Goal: Task Accomplishment & Management: Manage account settings

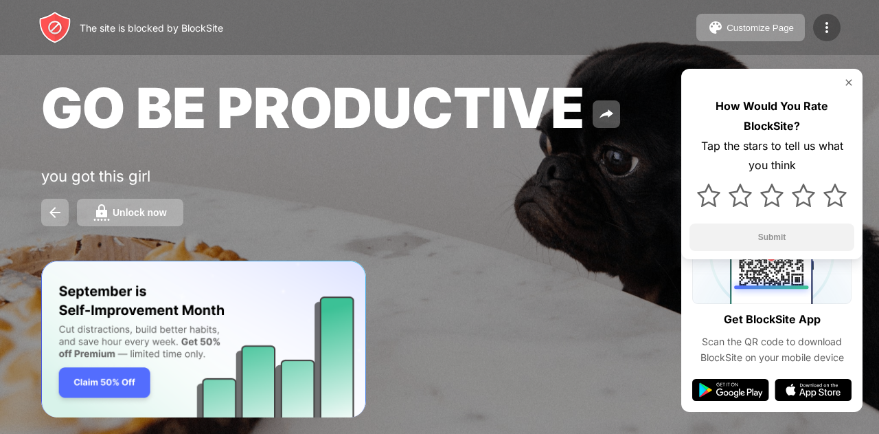
click at [822, 39] on div at bounding box center [826, 27] width 27 height 27
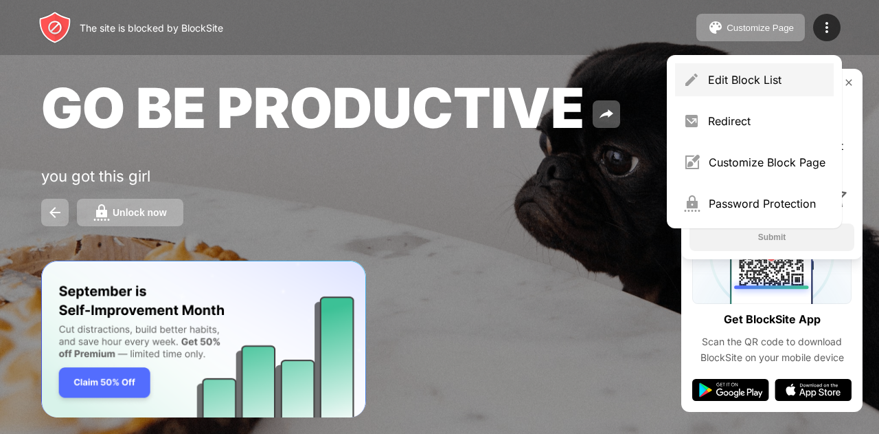
click at [715, 78] on div "Edit Block List" at bounding box center [766, 80] width 117 height 14
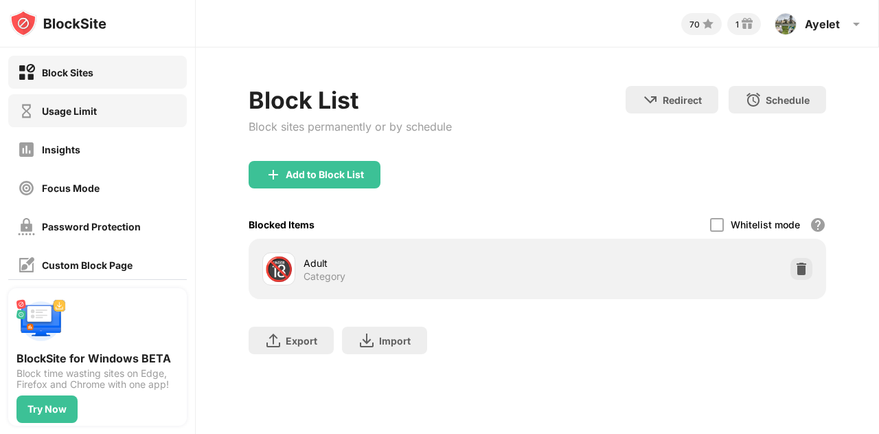
click at [49, 124] on div "Usage Limit" at bounding box center [97, 110] width 179 height 33
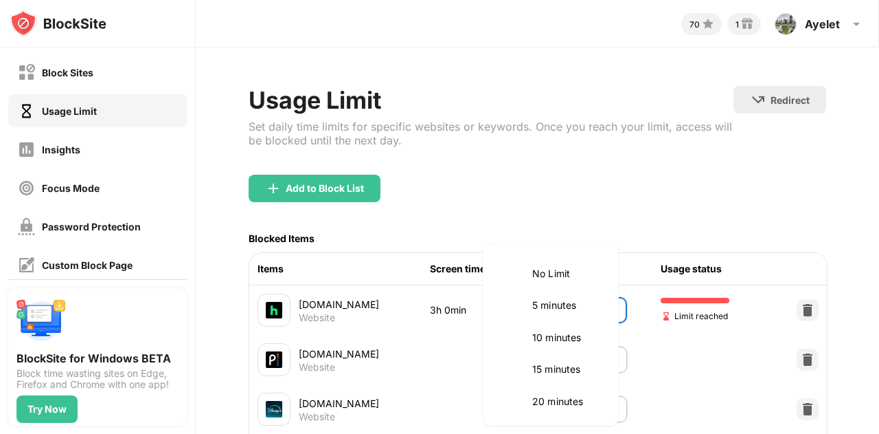
scroll to position [449, 0]
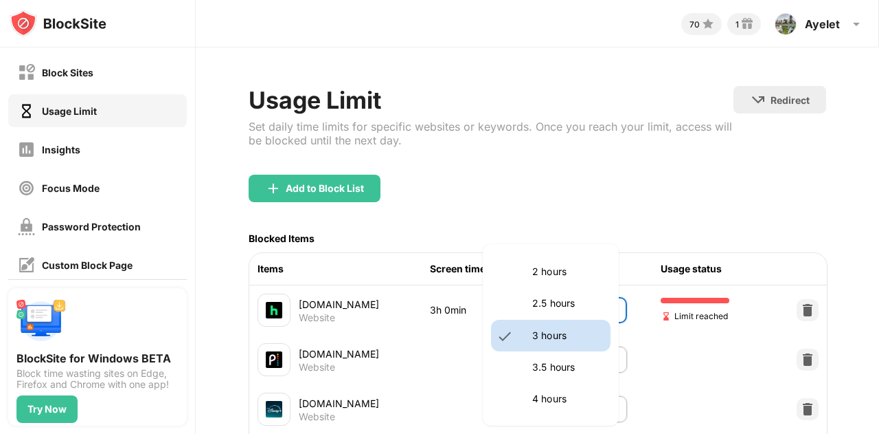
click at [557, 318] on body "Block Sites Usage Limit Insights Focus Mode Password Protection Custom Block Pa…" at bounding box center [439, 217] width 879 height 434
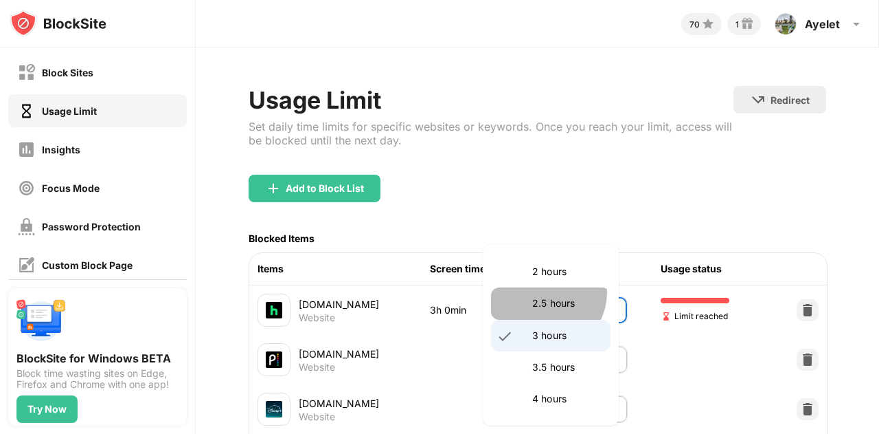
click at [543, 292] on li "2.5 hours" at bounding box center [551, 303] width 120 height 32
type input "***"
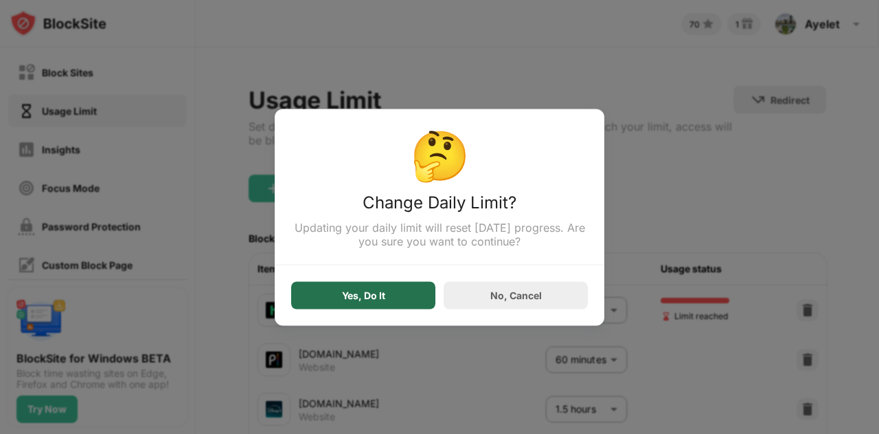
click at [344, 287] on div "Yes, Do It" at bounding box center [363, 294] width 144 height 27
